Goal: Information Seeking & Learning: Learn about a topic

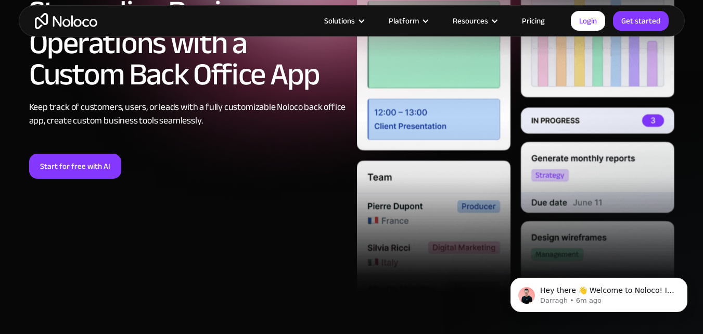
scroll to position [220, 0]
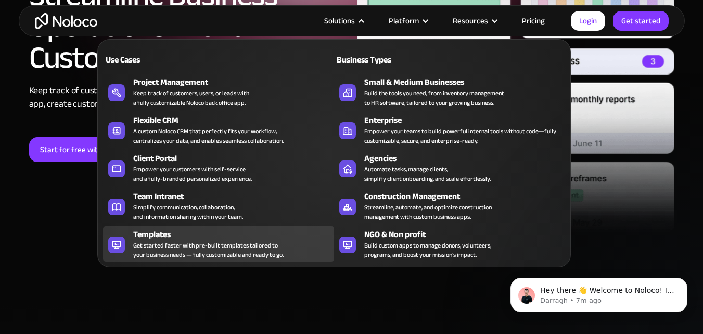
click at [184, 246] on div "Get started faster with pre-built templates tailored to your business needs — f…" at bounding box center [208, 249] width 150 height 19
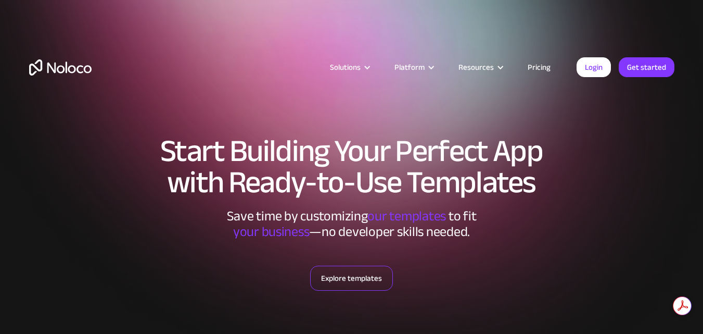
click at [357, 278] on link "Explore templates" at bounding box center [351, 277] width 83 height 25
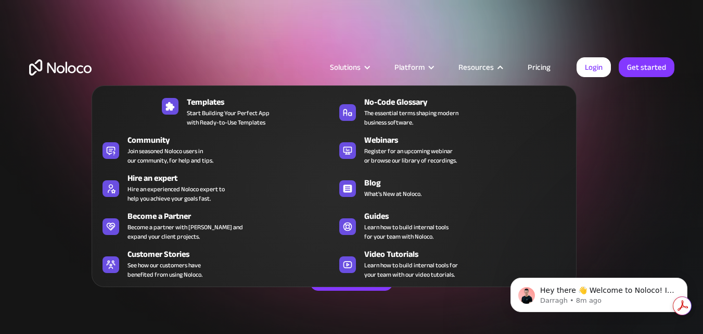
click at [490, 66] on div "Resources" at bounding box center [476, 67] width 35 height 14
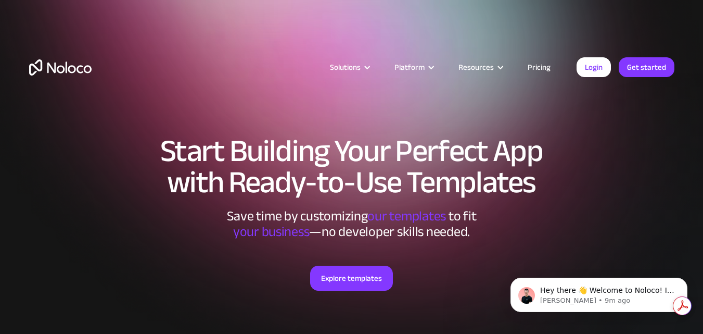
click at [541, 64] on link "Pricing" at bounding box center [539, 67] width 49 height 14
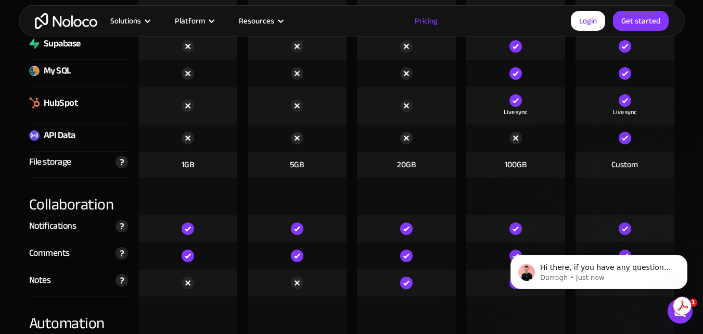
scroll to position [1798, 0]
